Goal: Task Accomplishment & Management: Complete application form

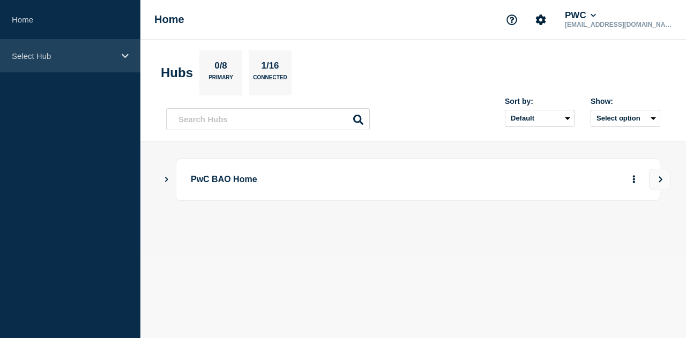
click at [93, 57] on p "Select Hub" at bounding box center [63, 55] width 103 height 9
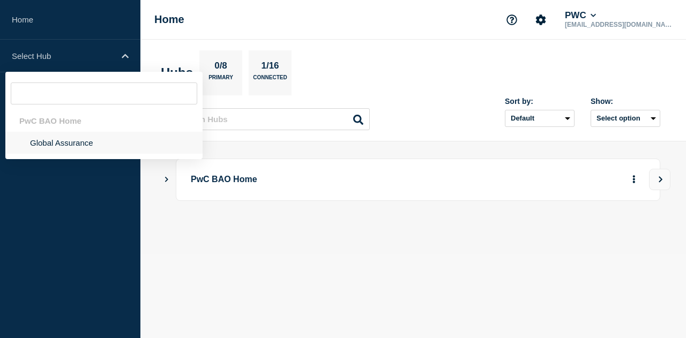
click at [70, 146] on li "Global Assurance" at bounding box center [103, 143] width 197 height 22
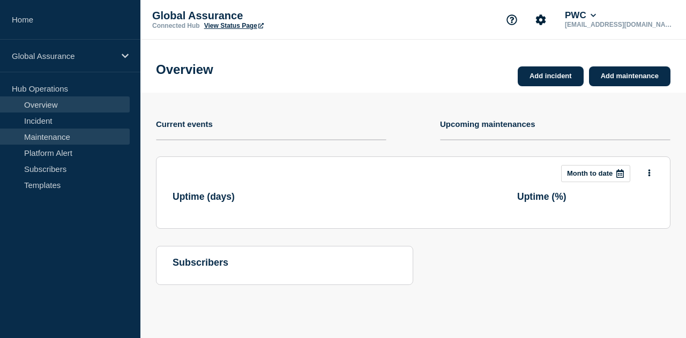
click at [70, 141] on link "Maintenance" at bounding box center [65, 137] width 130 height 16
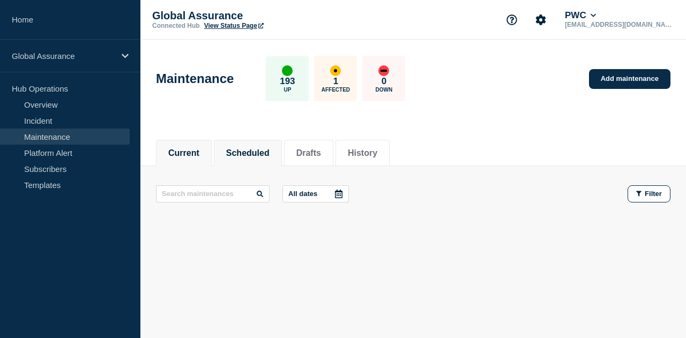
click at [260, 152] on button "Scheduled" at bounding box center [247, 153] width 43 height 10
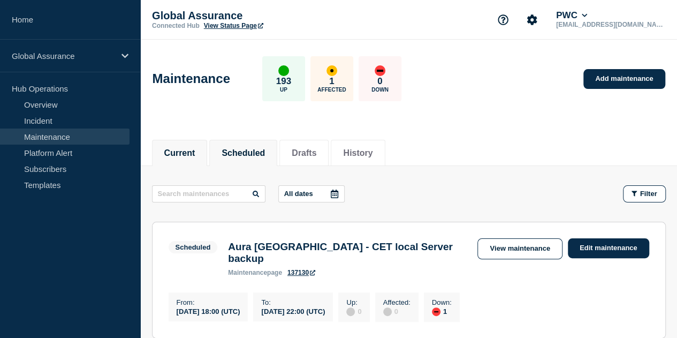
click at [194, 149] on button "Current" at bounding box center [179, 153] width 31 height 10
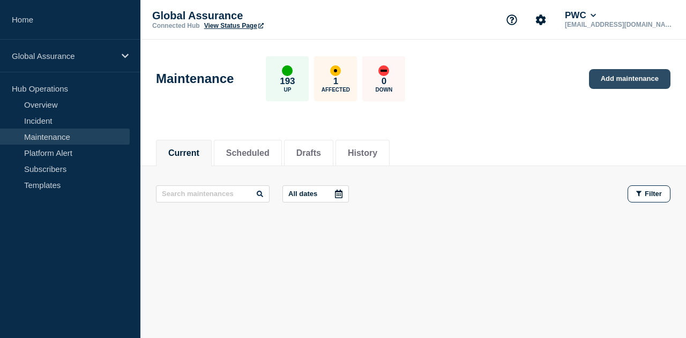
click at [619, 77] on link "Add maintenance" at bounding box center [629, 79] width 81 height 20
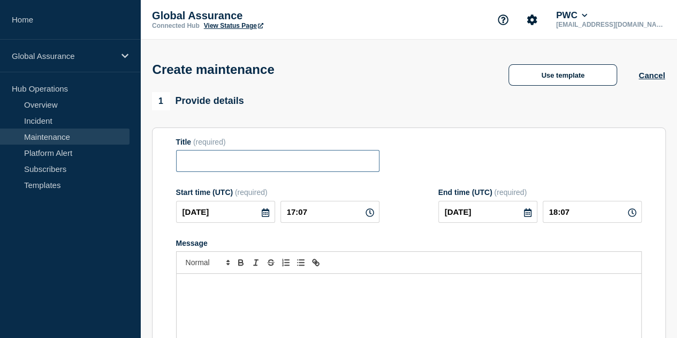
click at [223, 165] on input "Title" at bounding box center [278, 161] width 204 height 22
paste input "Aura 9.2 June Release + v9.2.0.1 HF1 Implementation - [GEOGRAPHIC_DATA] ([GEOGR…"
drag, startPoint x: 367, startPoint y: 162, endPoint x: 322, endPoint y: 162, distance: 45.0
click at [322, 162] on input "Aura 9.2 June Release + v9.2.0.1 HF1 Implementation - [GEOGRAPHIC_DATA] ([GEOGR…" at bounding box center [278, 161] width 204 height 22
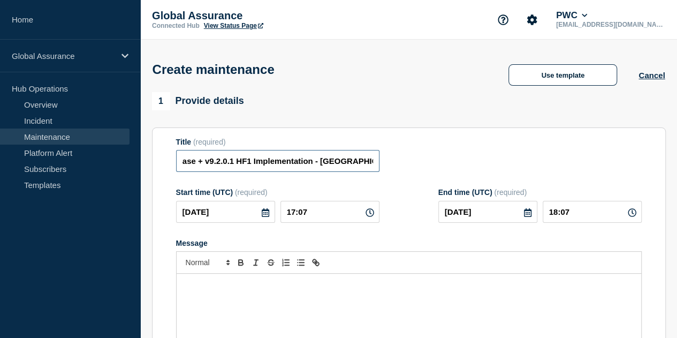
scroll to position [0, 74]
type input "Aura 9.2 June Release + v9.2.0.1 HF1 Implementation - [GEOGRAPHIC_DATA] (FR)"
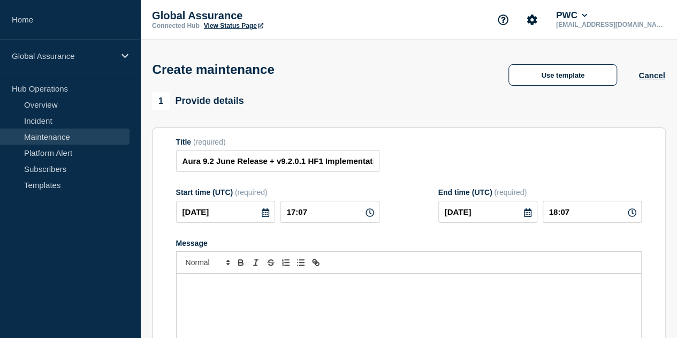
click at [452, 119] on div "1 Provide details Title (required) Aura 9.2 June Release + v9.2.0.1 HF1 Impleme…" at bounding box center [409, 263] width 514 height 342
click at [262, 213] on icon at bounding box center [265, 212] width 7 height 9
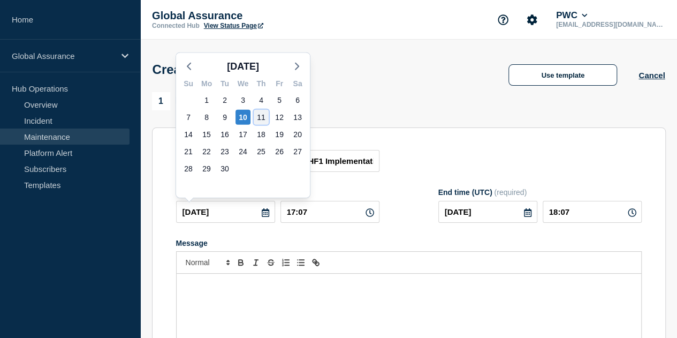
click at [259, 119] on div "11" at bounding box center [261, 117] width 15 height 15
type input "2025-09-11"
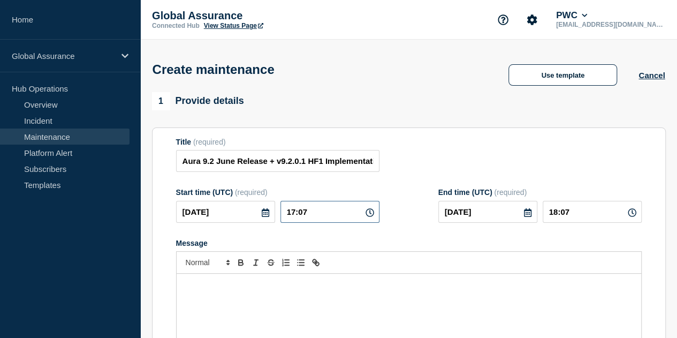
drag, startPoint x: 299, startPoint y: 214, endPoint x: 291, endPoint y: 214, distance: 8.0
click at [291, 214] on input "17:07" at bounding box center [330, 212] width 99 height 22
drag, startPoint x: 313, startPoint y: 213, endPoint x: 306, endPoint y: 213, distance: 7.0
click at [306, 213] on input "17:07" at bounding box center [330, 212] width 99 height 22
type input "17:00"
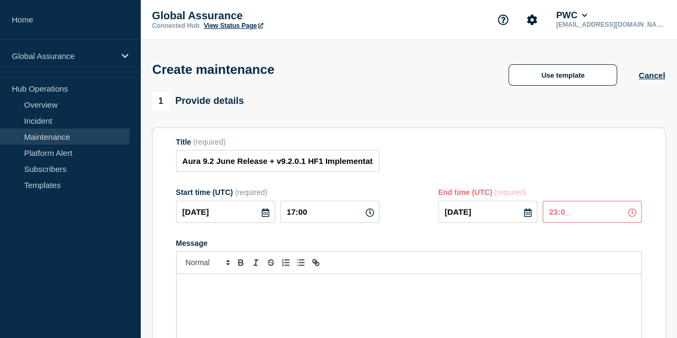
type input "23:00"
type button "ordered"
type button "bullet"
click at [243, 298] on div "Message" at bounding box center [409, 338] width 465 height 129
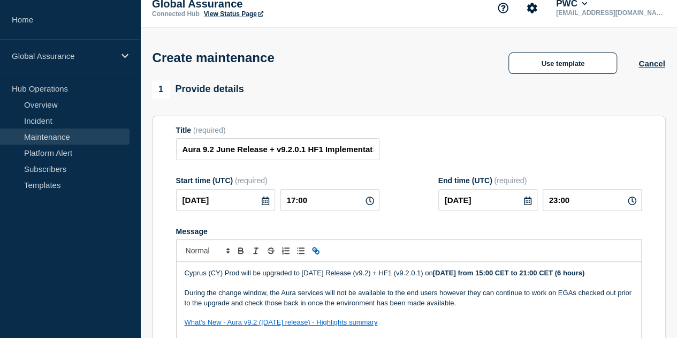
scroll to position [172, 0]
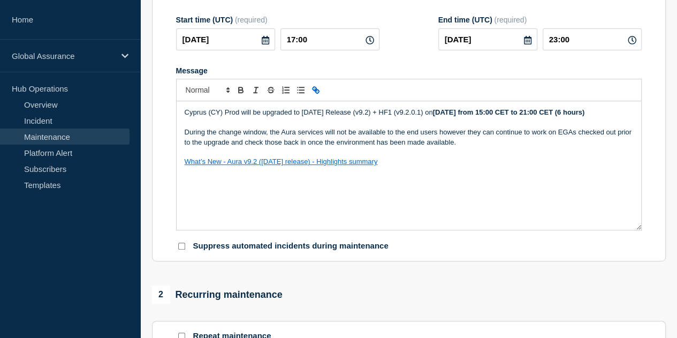
click at [524, 44] on icon at bounding box center [527, 40] width 7 height 9
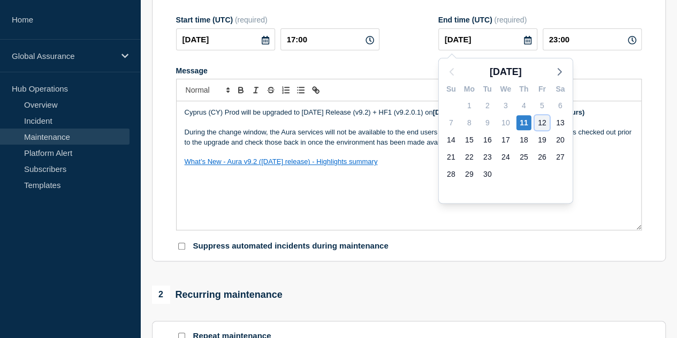
click at [547, 123] on div "12" at bounding box center [542, 122] width 15 height 15
type input "2025-09-12"
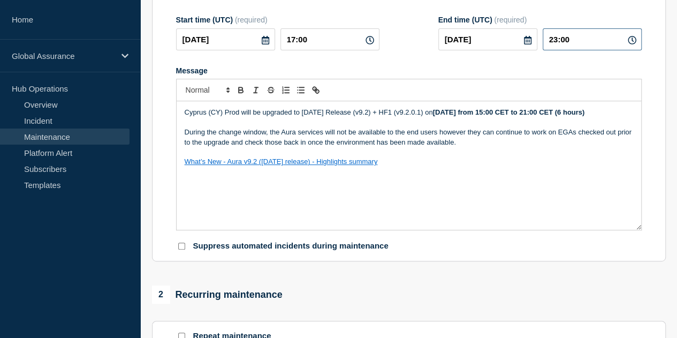
drag, startPoint x: 561, startPoint y: 39, endPoint x: 555, endPoint y: 39, distance: 6.4
click at [555, 39] on input "23:00" at bounding box center [592, 39] width 99 height 22
drag, startPoint x: 563, startPoint y: 40, endPoint x: 554, endPoint y: 40, distance: 8.6
click at [554, 40] on input "23:00" at bounding box center [592, 39] width 99 height 22
click at [553, 63] on form "Title (required) Aura 9.2 June Release + v9.2.0.1 HF1 Implementation - France (…" at bounding box center [409, 108] width 466 height 287
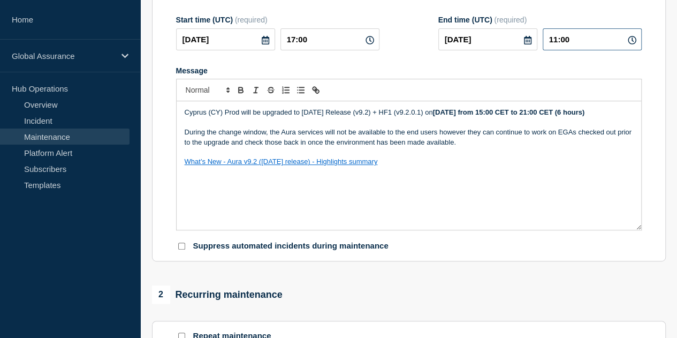
drag, startPoint x: 562, startPoint y: 40, endPoint x: 554, endPoint y: 40, distance: 8.0
click at [554, 40] on input "11:00" at bounding box center [592, 39] width 99 height 22
type input "09:00"
click at [482, 255] on section "Title (required) Aura 9.2 June Release + v9.2.0.1 HF1 Implementation - France (…" at bounding box center [409, 108] width 514 height 307
drag, startPoint x: 206, startPoint y: 115, endPoint x: 184, endPoint y: 115, distance: 22.0
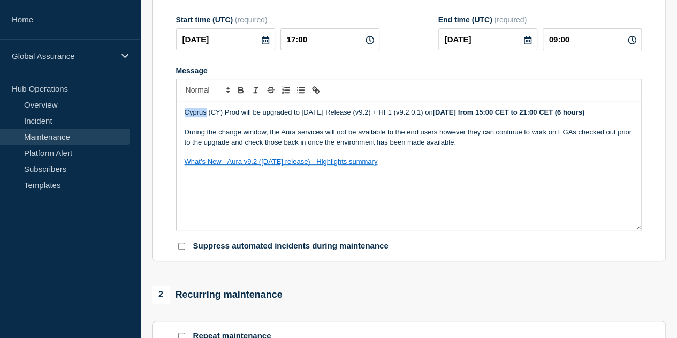
click at [185, 115] on p "Cyprus (CY) Prod will be upgraded to June 2025 Release (v9.2) + HF1 (v9.2.0.1) …" at bounding box center [409, 113] width 449 height 10
drag, startPoint x: 464, startPoint y: 115, endPoint x: 444, endPoint y: 114, distance: 19.8
click at [444, 114] on strong "[DATE] from 15:00 CET to 21:00 CET (6 hours)" at bounding box center [508, 112] width 152 height 8
click at [452, 110] on strong "Thrusday, 11th September from 15:00 CET to 21:00 CET (6 hours)" at bounding box center [525, 112] width 186 height 8
click at [558, 113] on strong "Thursday, 11th September from 15:00 CET to 21:00 CET (6 hours)" at bounding box center [508, 112] width 152 height 8
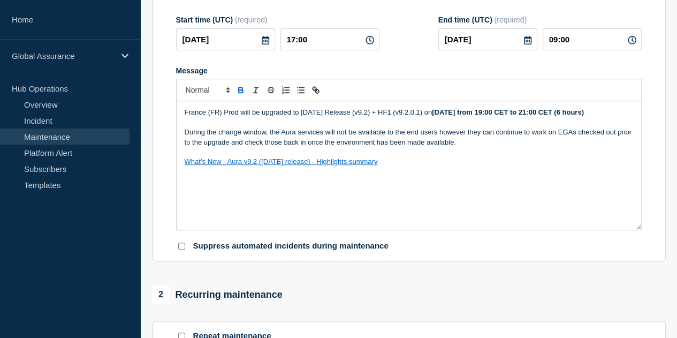
drag, startPoint x: 601, startPoint y: 112, endPoint x: 595, endPoint y: 112, distance: 6.4
click at [584, 112] on strong "Thursday, 11th September from 19:00 CET to 21:00 CET (6 hours)" at bounding box center [508, 112] width 152 height 8
click at [584, 112] on strong "Thursday, 11th September from 19:00 CET to 11:00 CET (6 hours)" at bounding box center [508, 112] width 152 height 8
click at [471, 127] on p "Message" at bounding box center [409, 123] width 449 height 10
click at [460, 117] on p "France (FR) Prod will be upgraded to June 2025 Release (v9.2) + HF1 (v9.2.0.1) …" at bounding box center [409, 113] width 449 height 10
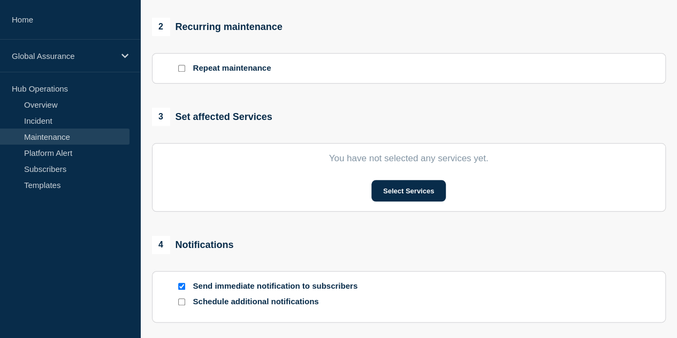
scroll to position [440, 0]
click at [431, 195] on button "Select Services" at bounding box center [409, 190] width 74 height 21
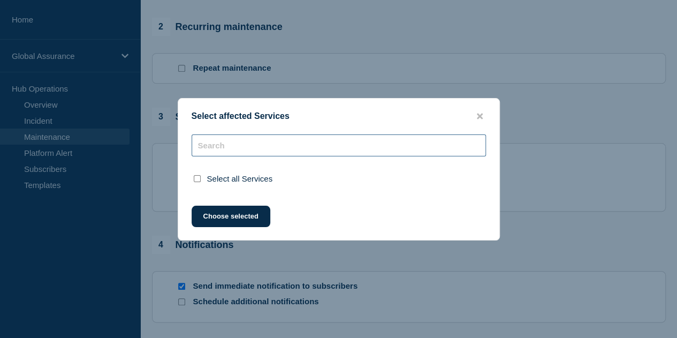
click at [268, 142] on input "text" at bounding box center [339, 145] width 295 height 22
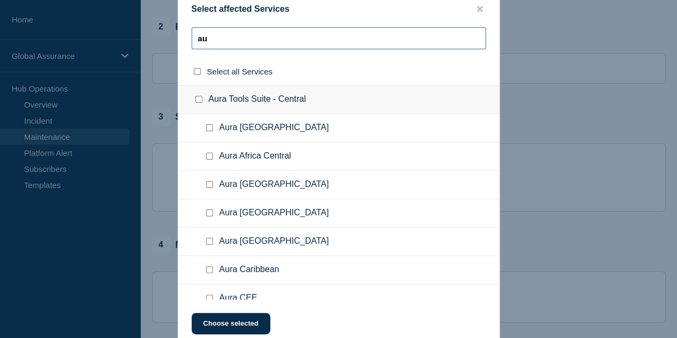
type input "a"
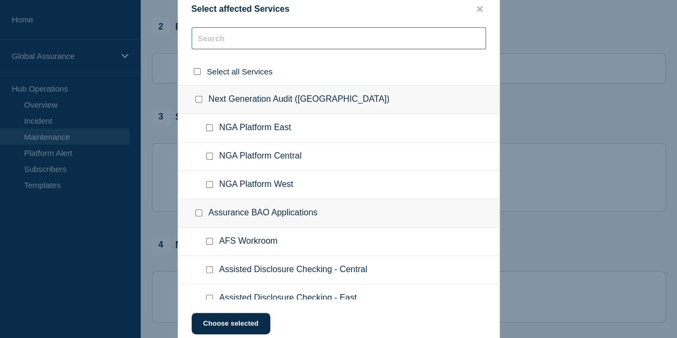
type input "g"
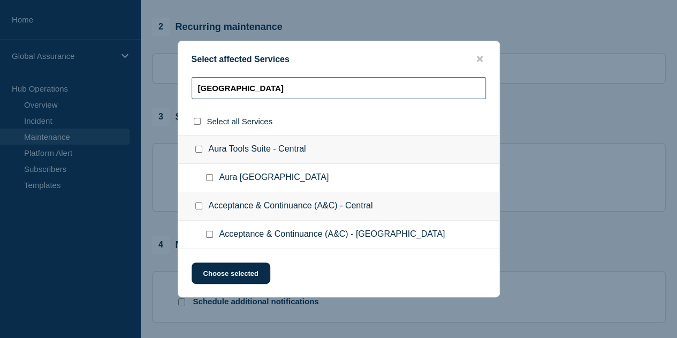
type input "france"
click at [244, 175] on span "Aura France" at bounding box center [275, 177] width 110 height 11
click at [208, 178] on input "Aura France checkbox" at bounding box center [209, 177] width 7 height 7
checkbox input "true"
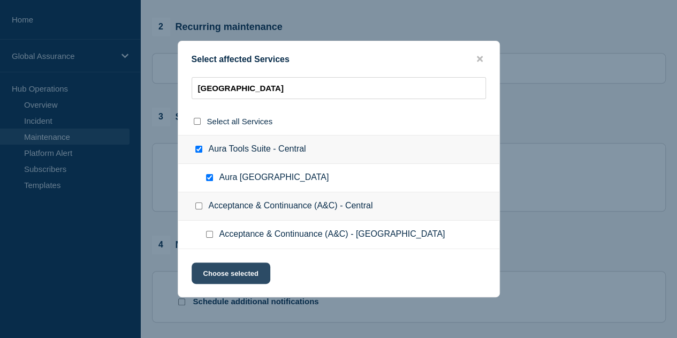
click at [234, 276] on button "Choose selected" at bounding box center [231, 272] width 79 height 21
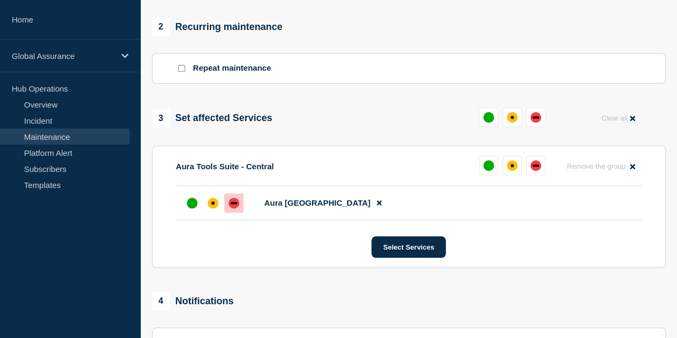
click at [235, 210] on div at bounding box center [233, 202] width 19 height 19
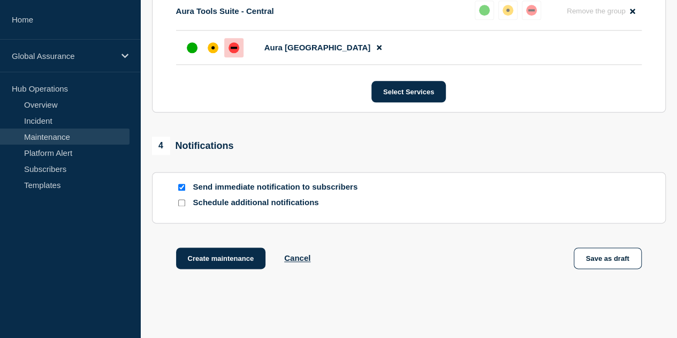
scroll to position [643, 0]
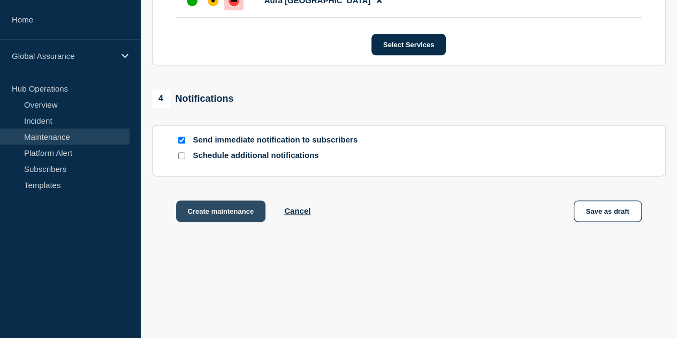
click at [237, 208] on button "Create maintenance" at bounding box center [221, 210] width 90 height 21
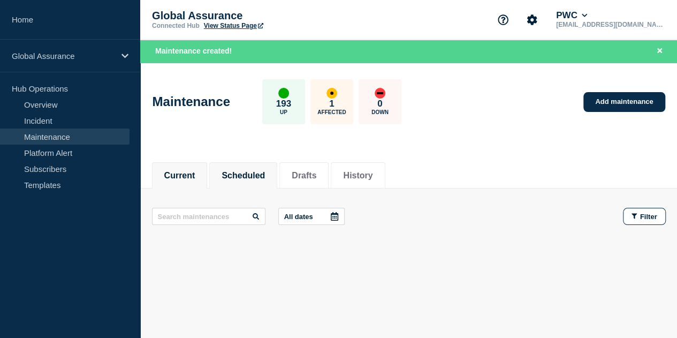
click at [265, 178] on button "Scheduled" at bounding box center [243, 176] width 43 height 10
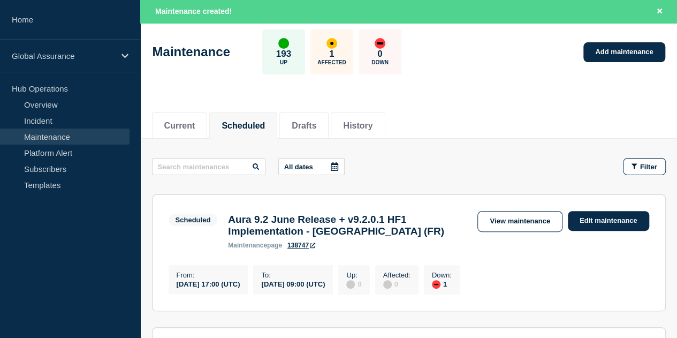
scroll to position [107, 0]
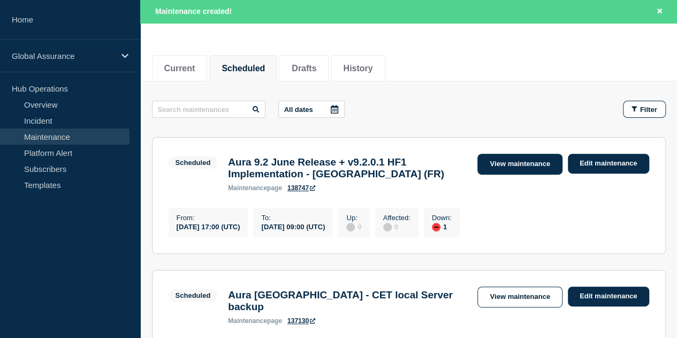
click at [519, 164] on link "View maintenance" at bounding box center [520, 164] width 85 height 21
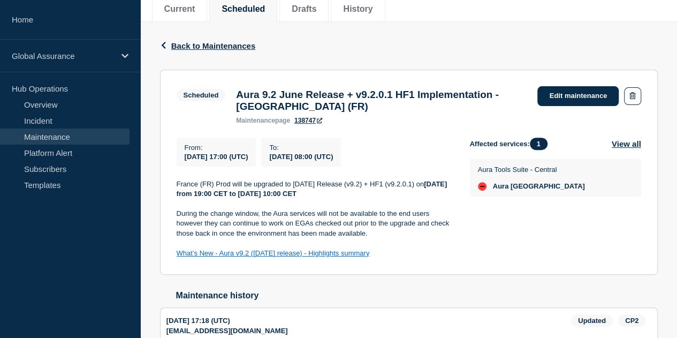
scroll to position [161, 0]
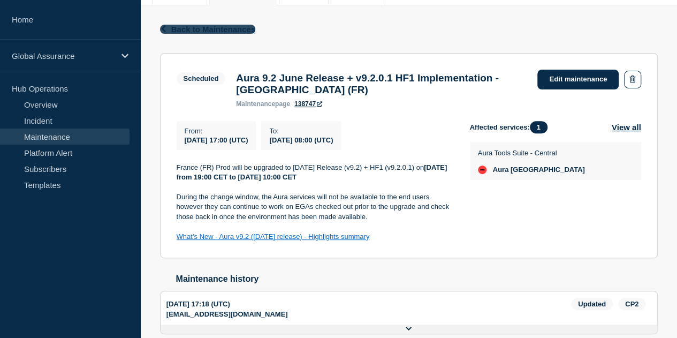
click at [205, 28] on span "Back to Maintenances" at bounding box center [213, 29] width 85 height 9
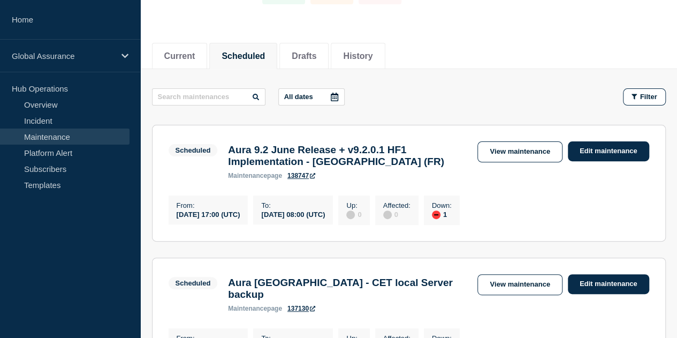
scroll to position [107, 0]
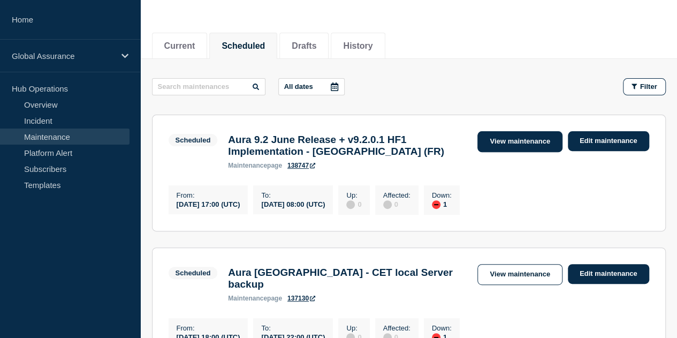
click at [522, 140] on link "View maintenance" at bounding box center [520, 141] width 85 height 21
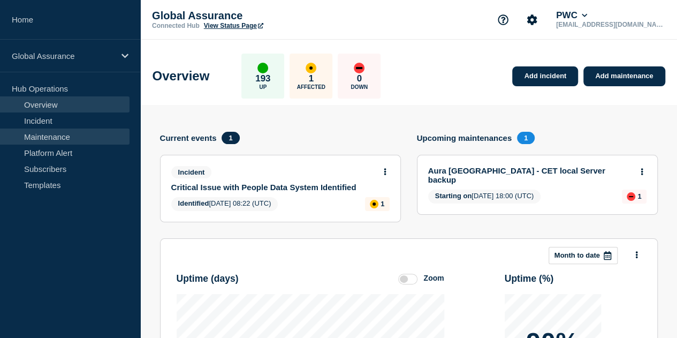
click at [70, 137] on link "Maintenance" at bounding box center [65, 137] width 130 height 16
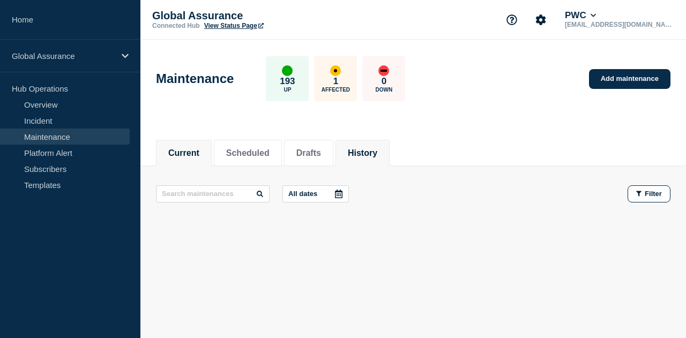
click at [372, 150] on button "History" at bounding box center [362, 153] width 29 height 10
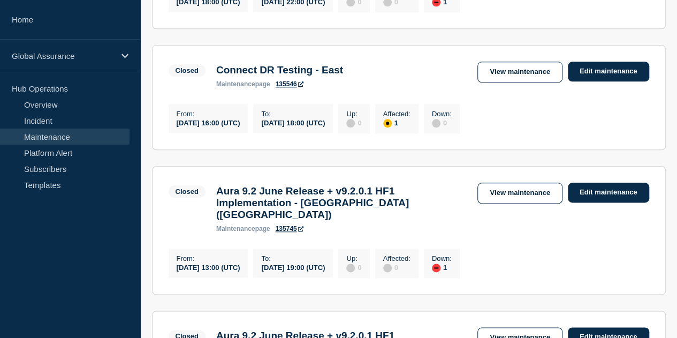
scroll to position [589, 0]
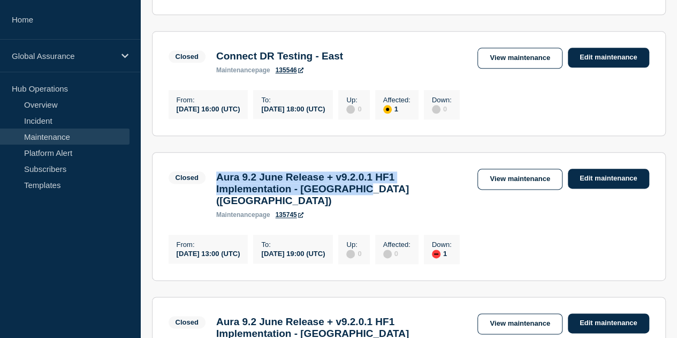
drag, startPoint x: 220, startPoint y: 171, endPoint x: 392, endPoint y: 187, distance: 173.2
click at [392, 187] on h3 "Aura 9.2 June Release + v9.2.0.1 HF1 Implementation - [GEOGRAPHIC_DATA] ([GEOGR…" at bounding box center [341, 188] width 251 height 35
copy h3 "Aura 9.2 June Release + v9.2.0.1 HF1 Implementation - [GEOGRAPHIC_DATA] ([GEOGR…"
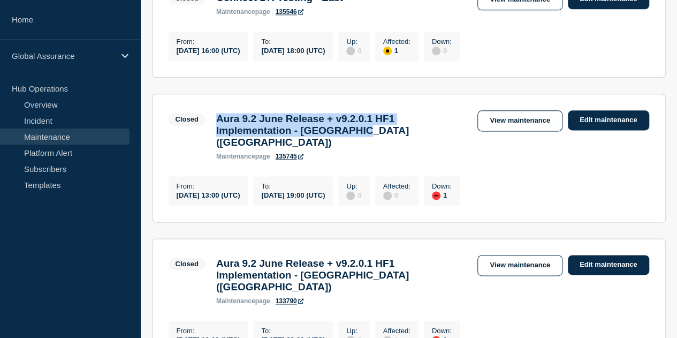
scroll to position [696, 0]
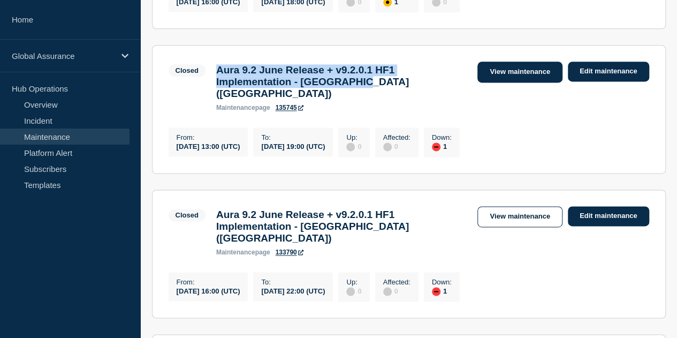
click at [543, 64] on link "View maintenance" at bounding box center [520, 72] width 85 height 21
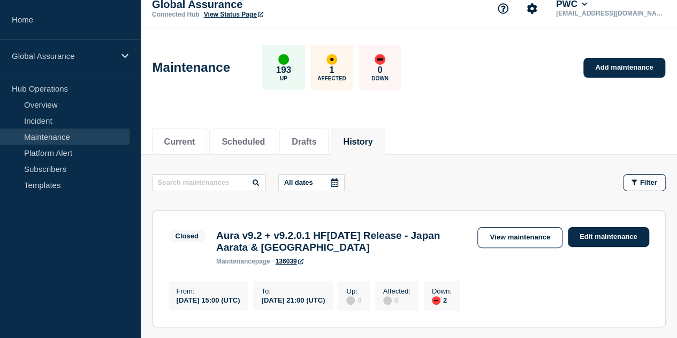
scroll to position [0, 0]
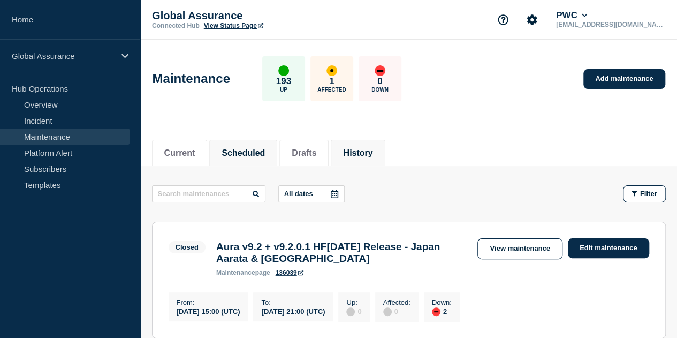
click at [258, 153] on button "Scheduled" at bounding box center [243, 153] width 43 height 10
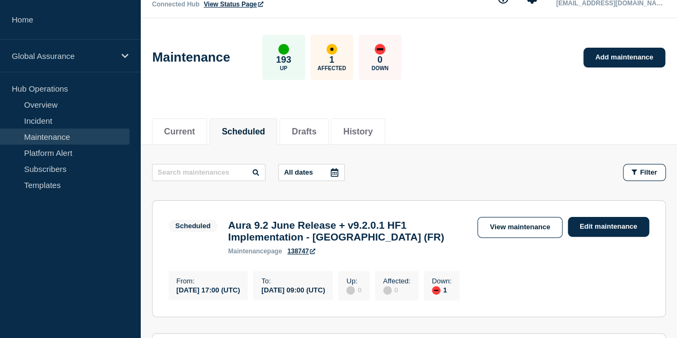
scroll to position [54, 0]
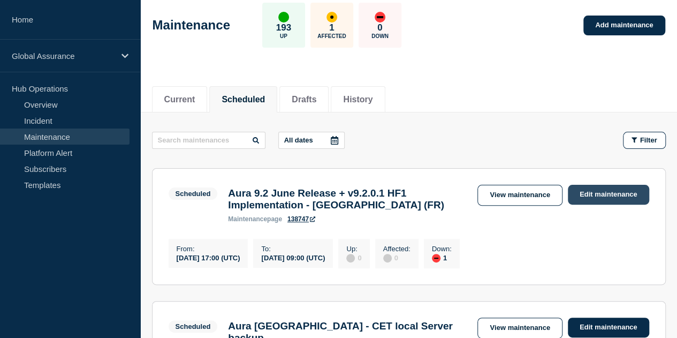
click at [601, 193] on link "Edit maintenance" at bounding box center [608, 195] width 81 height 20
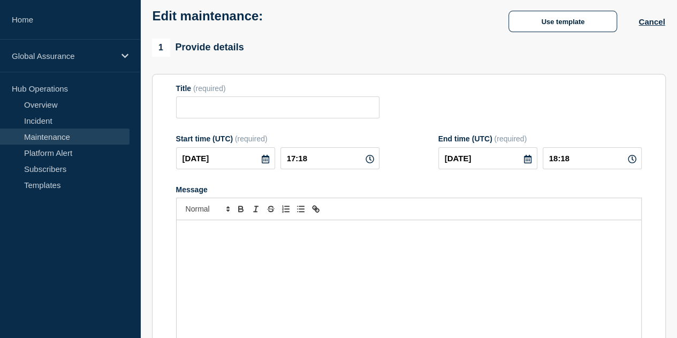
type input "Aura 9.2 June Release + v9.2.0.1 HF1 Implementation - [GEOGRAPHIC_DATA] (FR)"
type input "2025-09-11"
type input "17:00"
type input "2025-09-12"
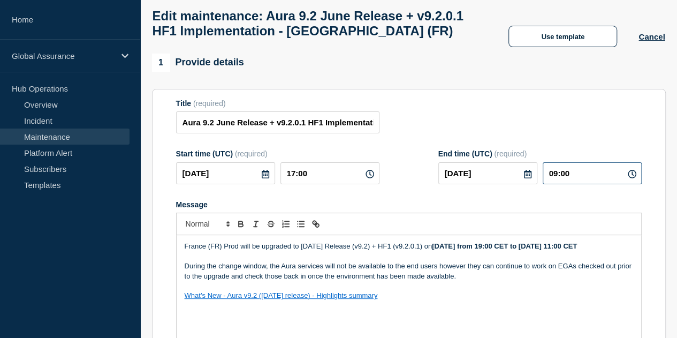
click at [560, 176] on input "09:00" at bounding box center [592, 173] width 99 height 22
type input "08:00"
click at [432, 250] on strong "Thursday, 11th September from 19:00 CET to 12th September 11:00 CET" at bounding box center [504, 246] width 145 height 8
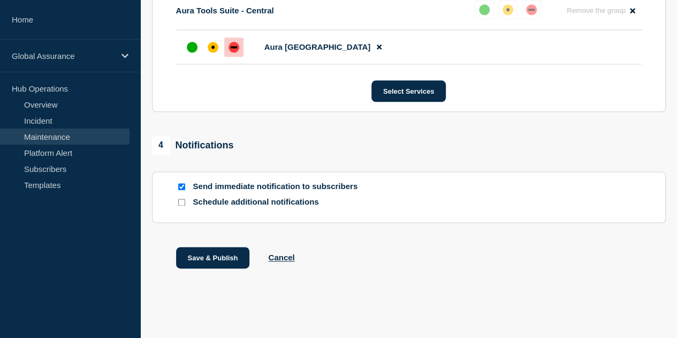
scroll to position [616, 0]
click at [225, 259] on button "Save & Publish" at bounding box center [213, 257] width 74 height 21
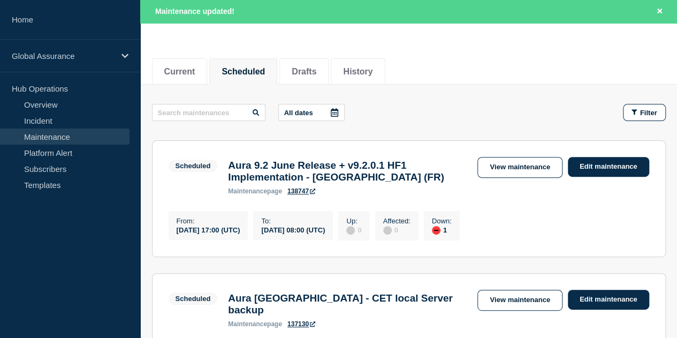
scroll to position [107, 0]
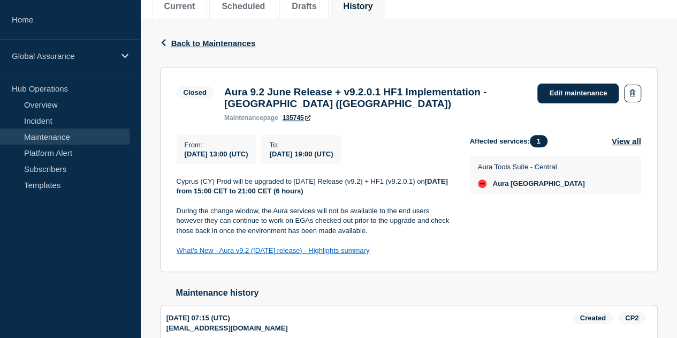
scroll to position [161, 0]
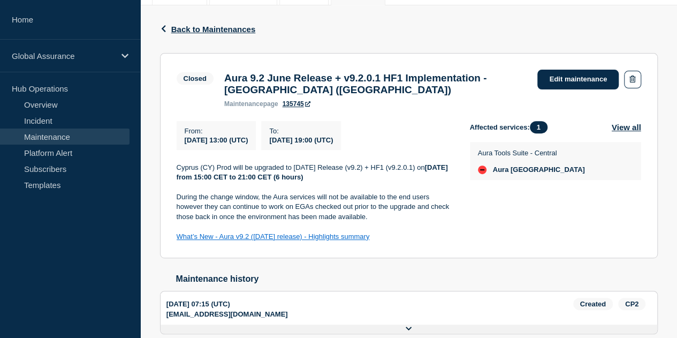
drag, startPoint x: 379, startPoint y: 246, endPoint x: 176, endPoint y: 162, distance: 220.2
click at [176, 162] on section "Closed Aura 9.2 June Release + v9.2.0.1 HF1 Implementation - [GEOGRAPHIC_DATA] …" at bounding box center [409, 156] width 498 height 206
copy div "Cyprus (CY) Prod will be upgraded to [DATE] Release (v9.2) + HF1 (v9.2.0.1) [DA…"
click at [667, 153] on div "Back Back to Maintenances Closed Aura 9.2 June Release + v9.2.0.1 HF1 Implement…" at bounding box center [408, 186] width 537 height 363
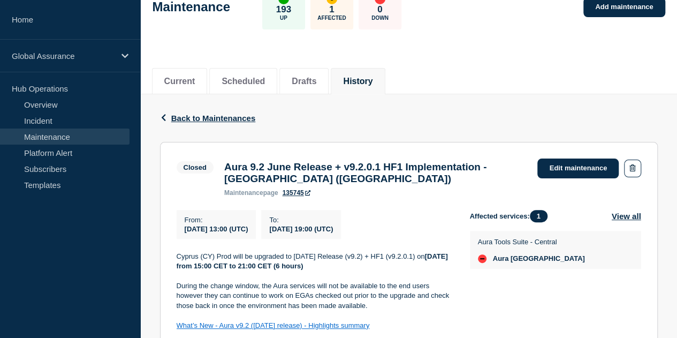
scroll to position [0, 0]
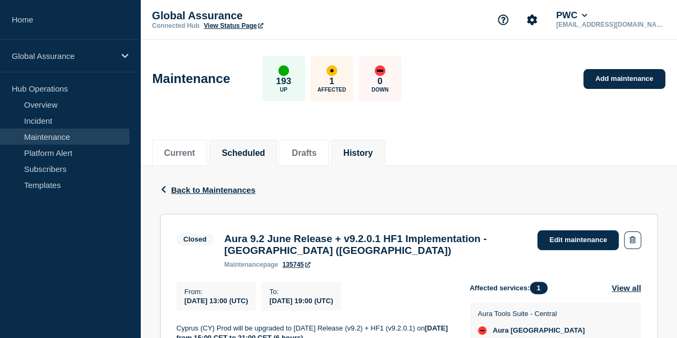
click at [255, 150] on button "Scheduled" at bounding box center [243, 153] width 43 height 10
